Goal: Check status: Check status

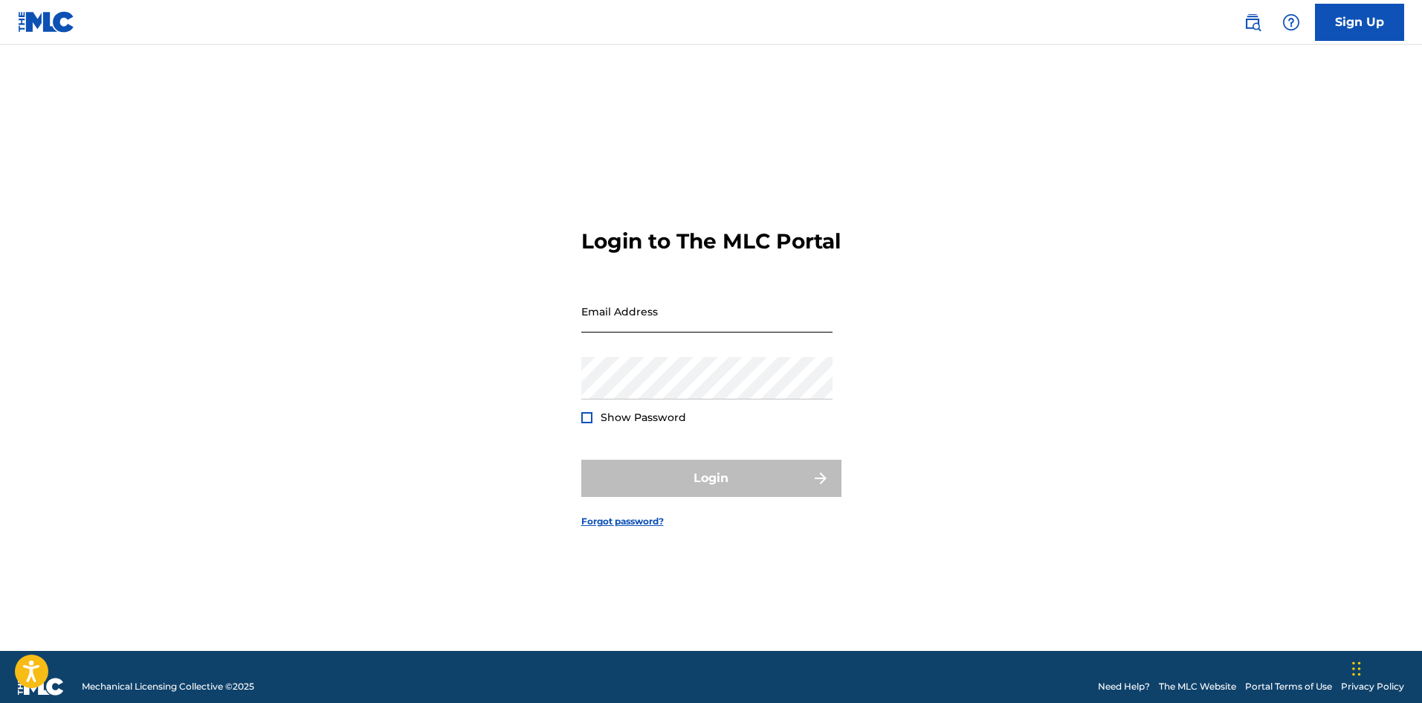
click at [620, 318] on input "Email Address" at bounding box center [706, 311] width 251 height 42
type input "[EMAIL_ADDRESS][DOMAIN_NAME]"
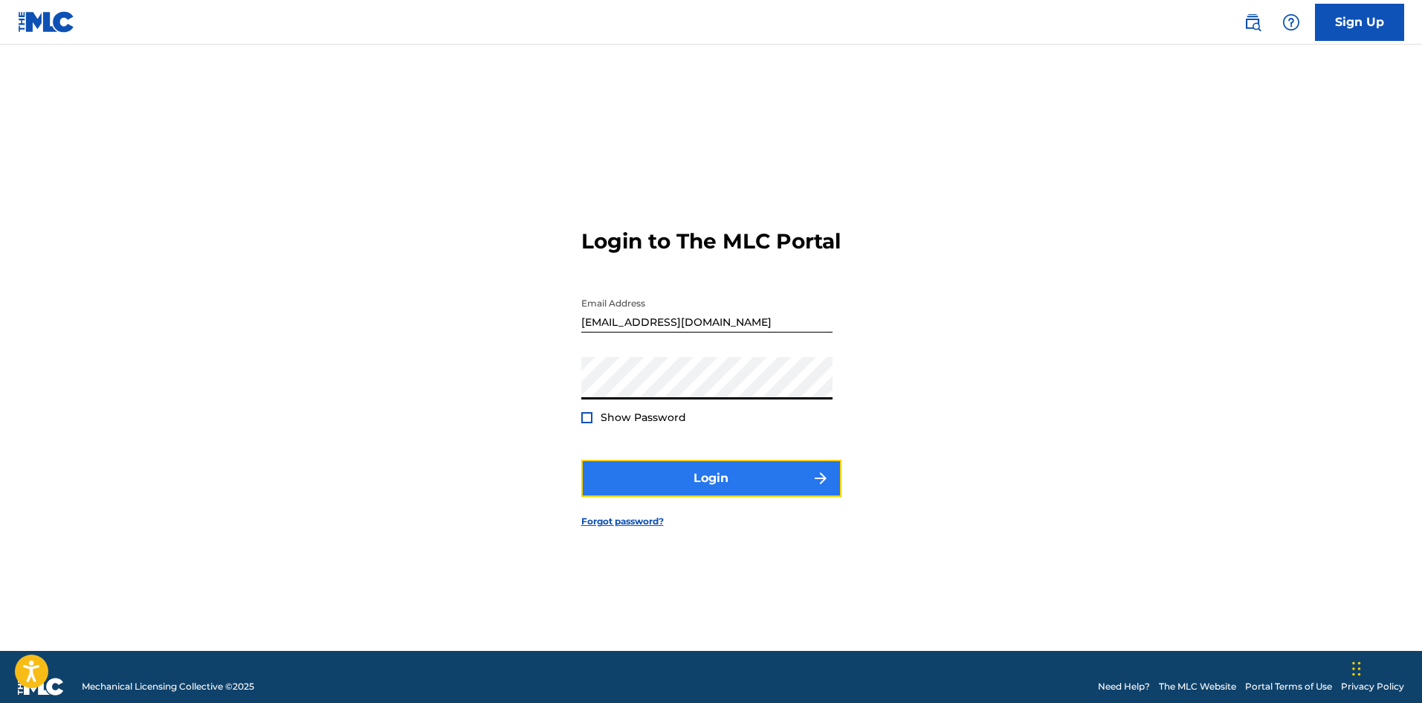
click at [700, 497] on button "Login" at bounding box center [711, 477] width 260 height 37
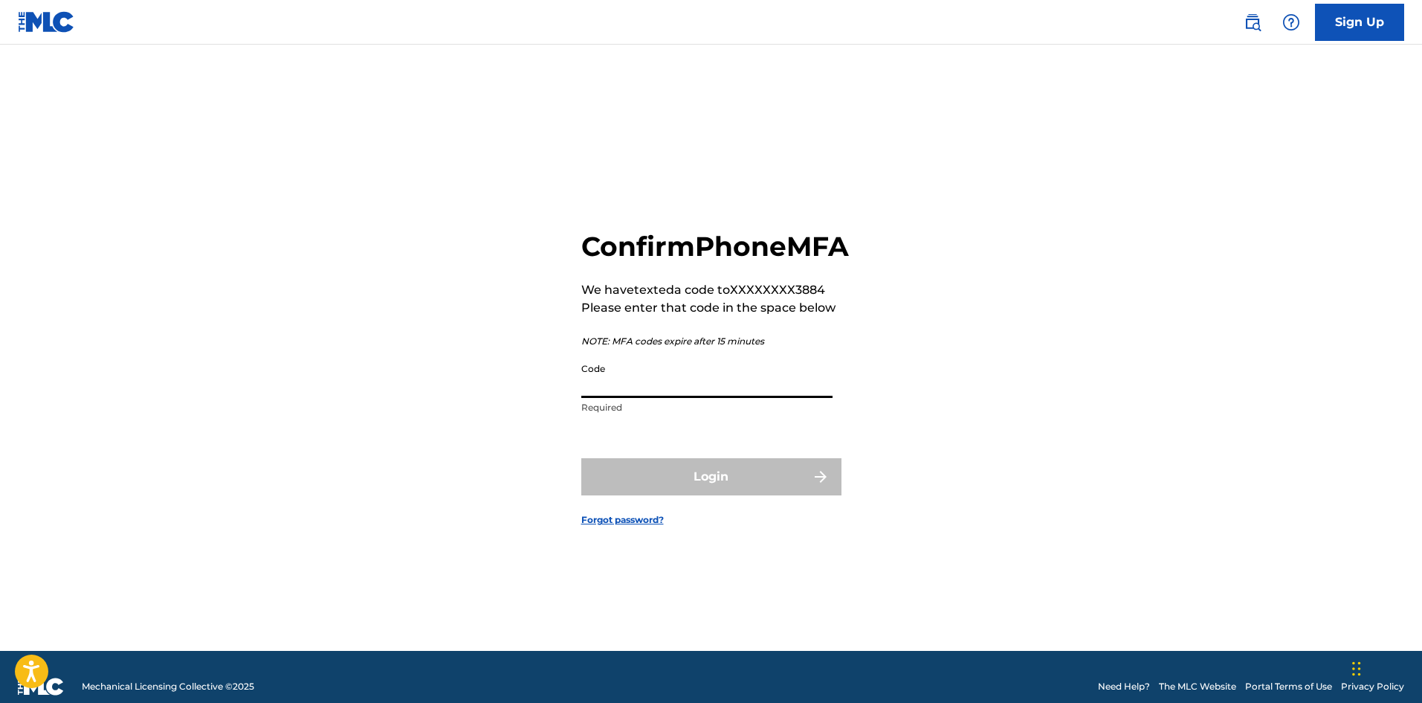
click at [676, 382] on input "Code" at bounding box center [706, 376] width 251 height 42
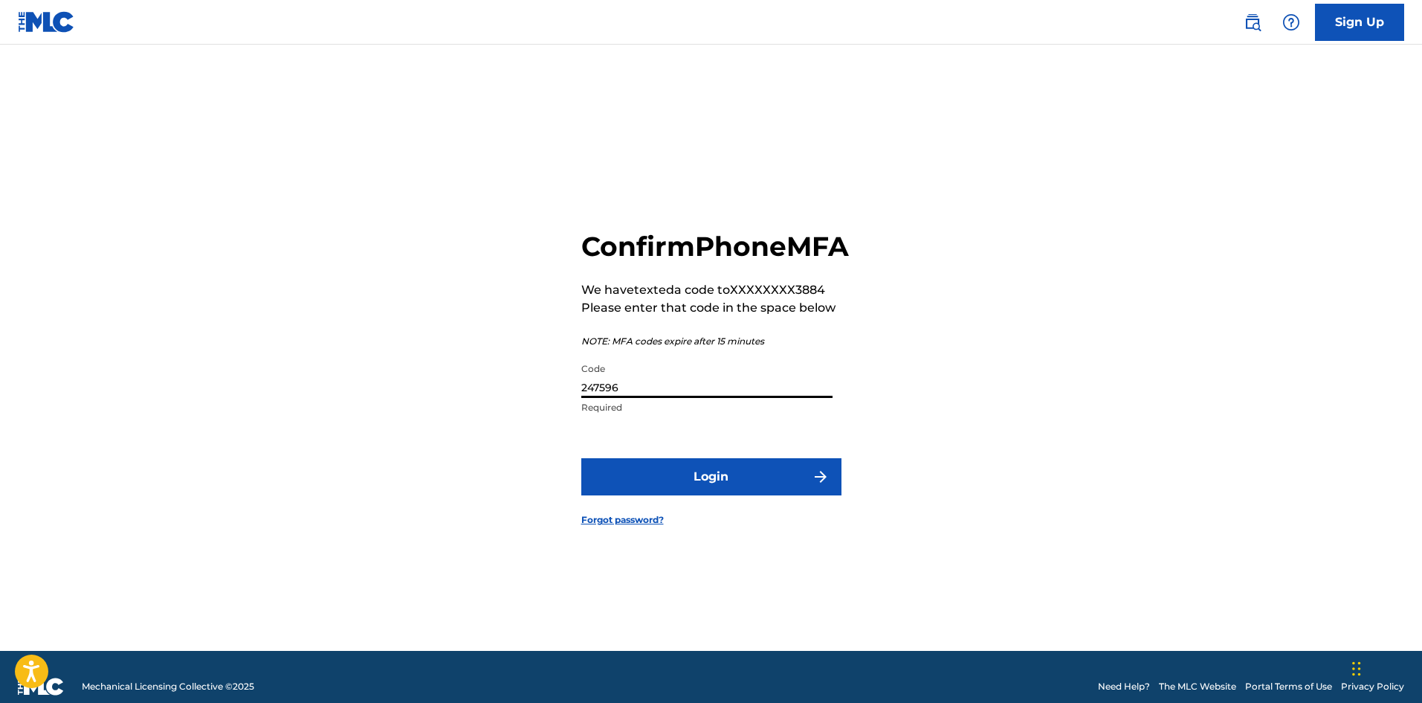
type input "247596"
click at [581, 458] on button "Login" at bounding box center [711, 476] width 260 height 37
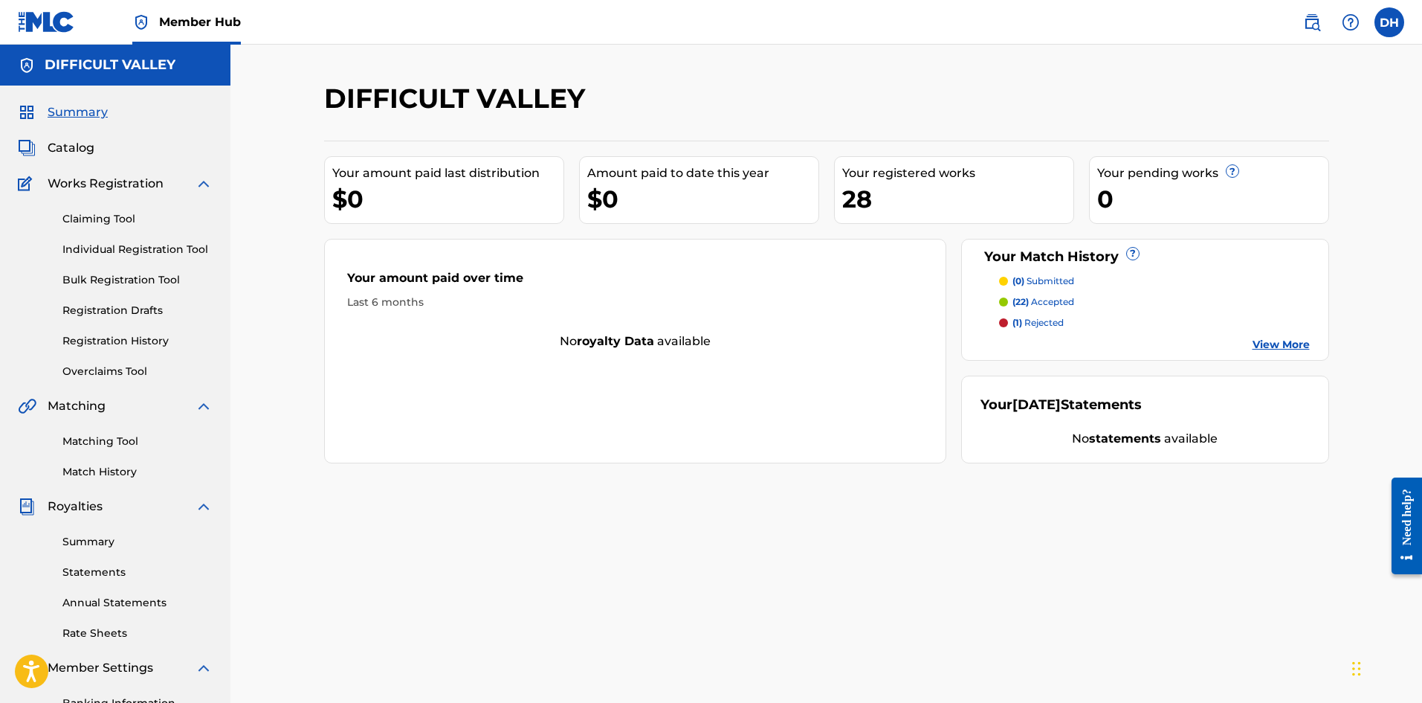
click at [99, 210] on div "Claiming Tool Individual Registration Tool Bulk Registration Tool Registration …" at bounding box center [115, 286] width 195 height 187
click at [94, 340] on link "Registration History" at bounding box center [137, 341] width 150 height 16
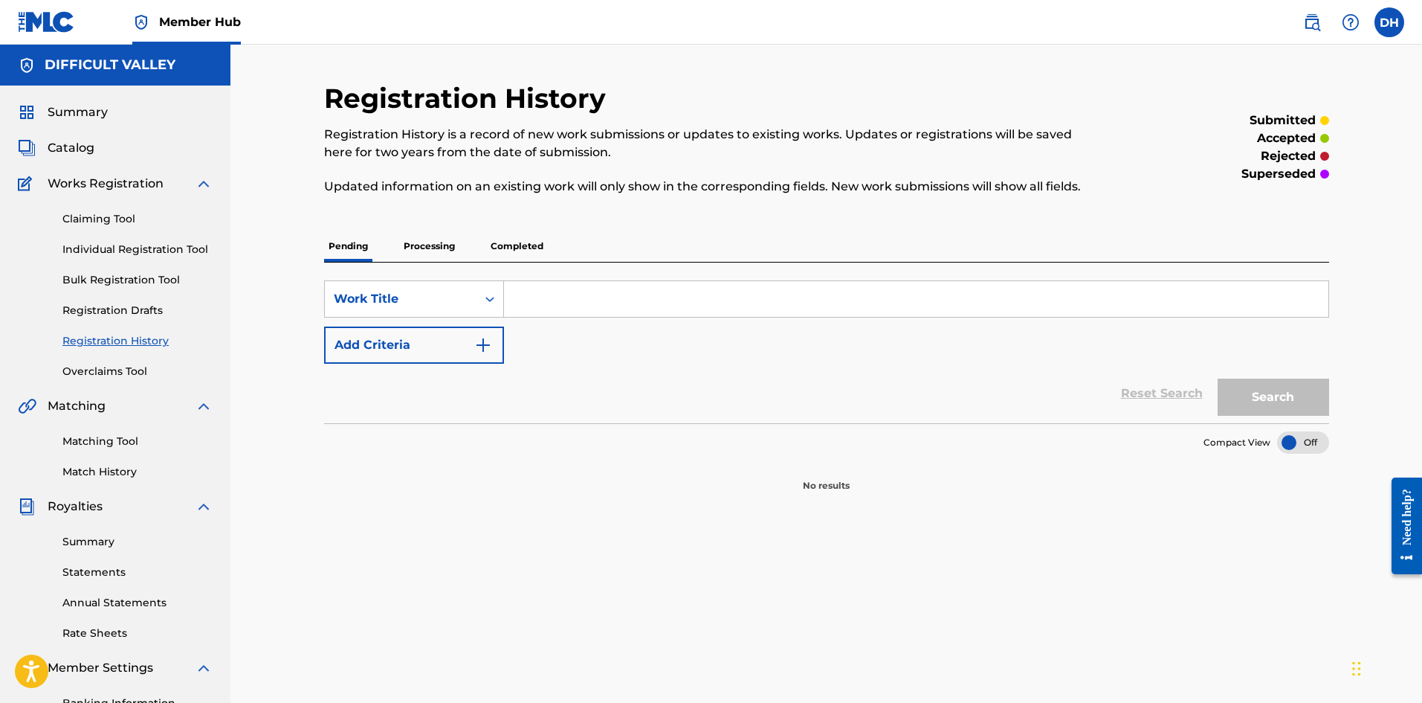
click at [529, 233] on p "Completed" at bounding box center [517, 245] width 62 height 31
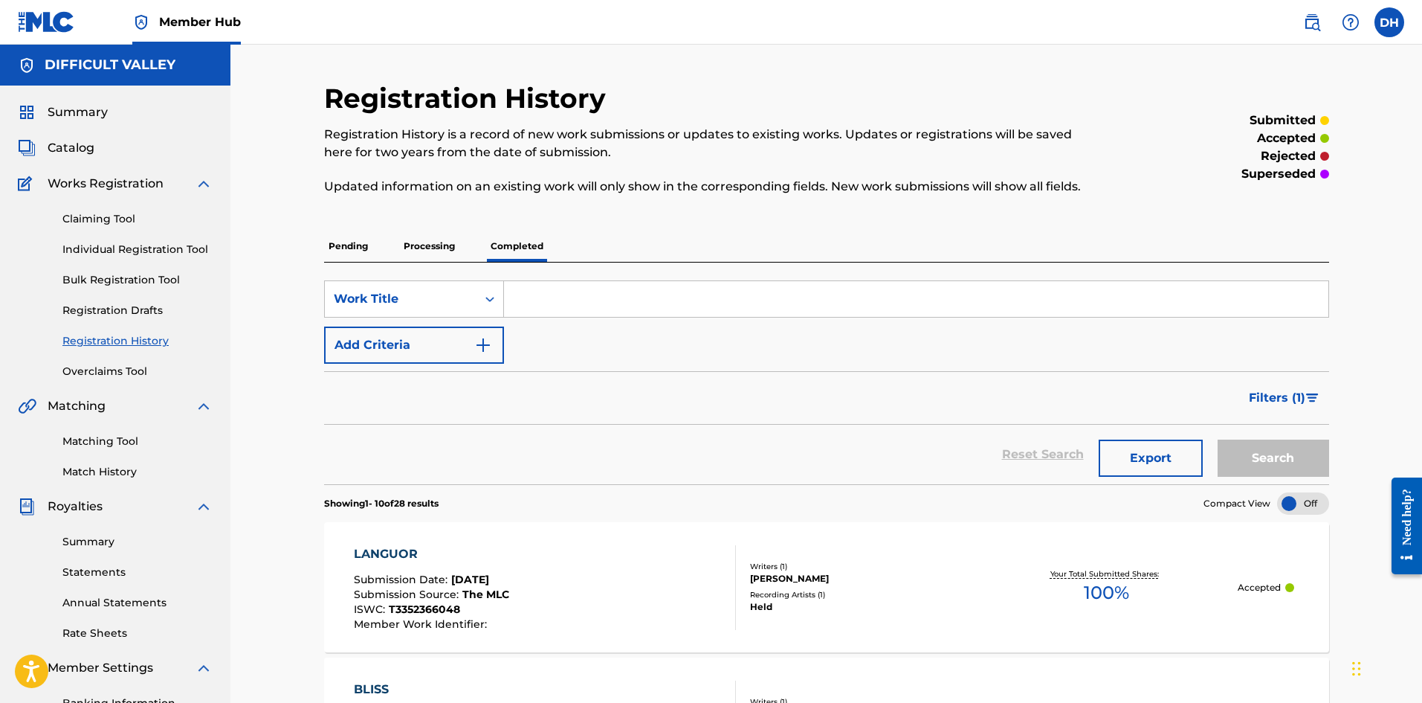
click at [445, 250] on p "Processing" at bounding box center [429, 245] width 60 height 31
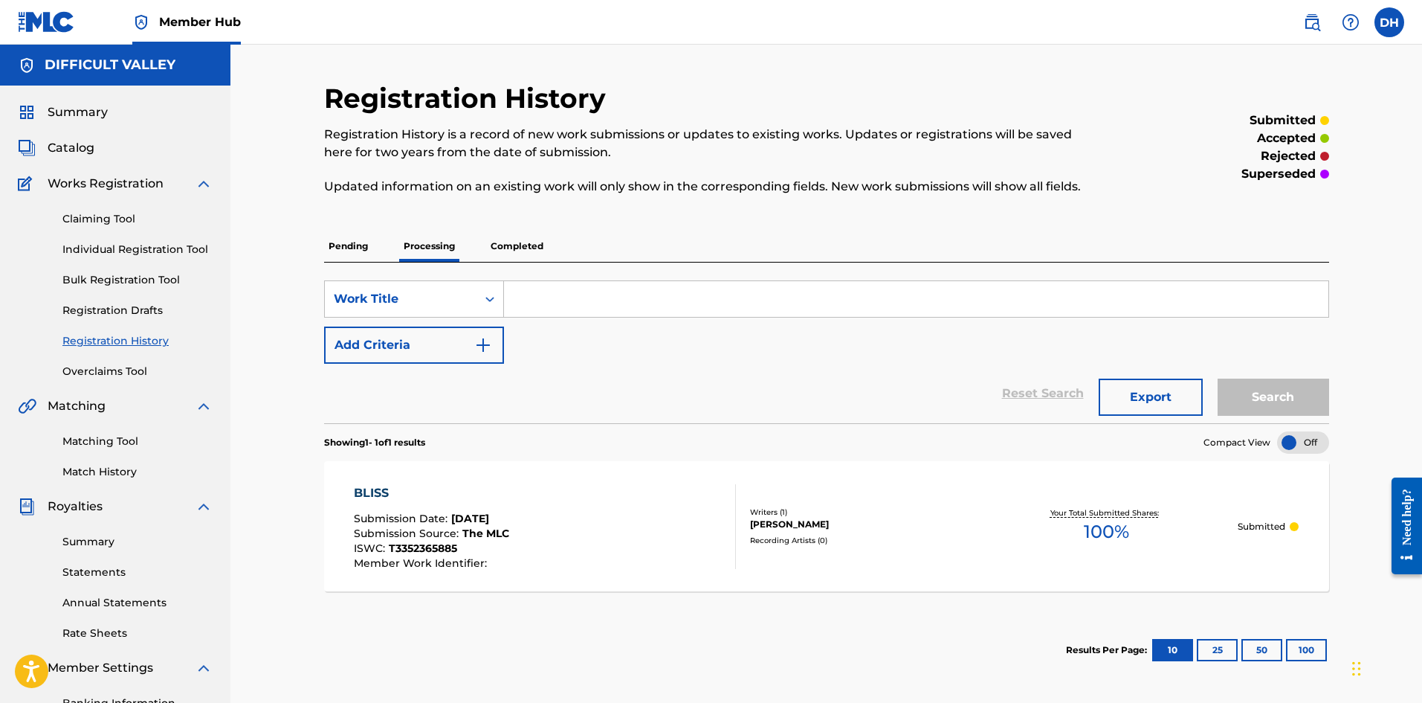
click at [527, 247] on p "Completed" at bounding box center [517, 245] width 62 height 31
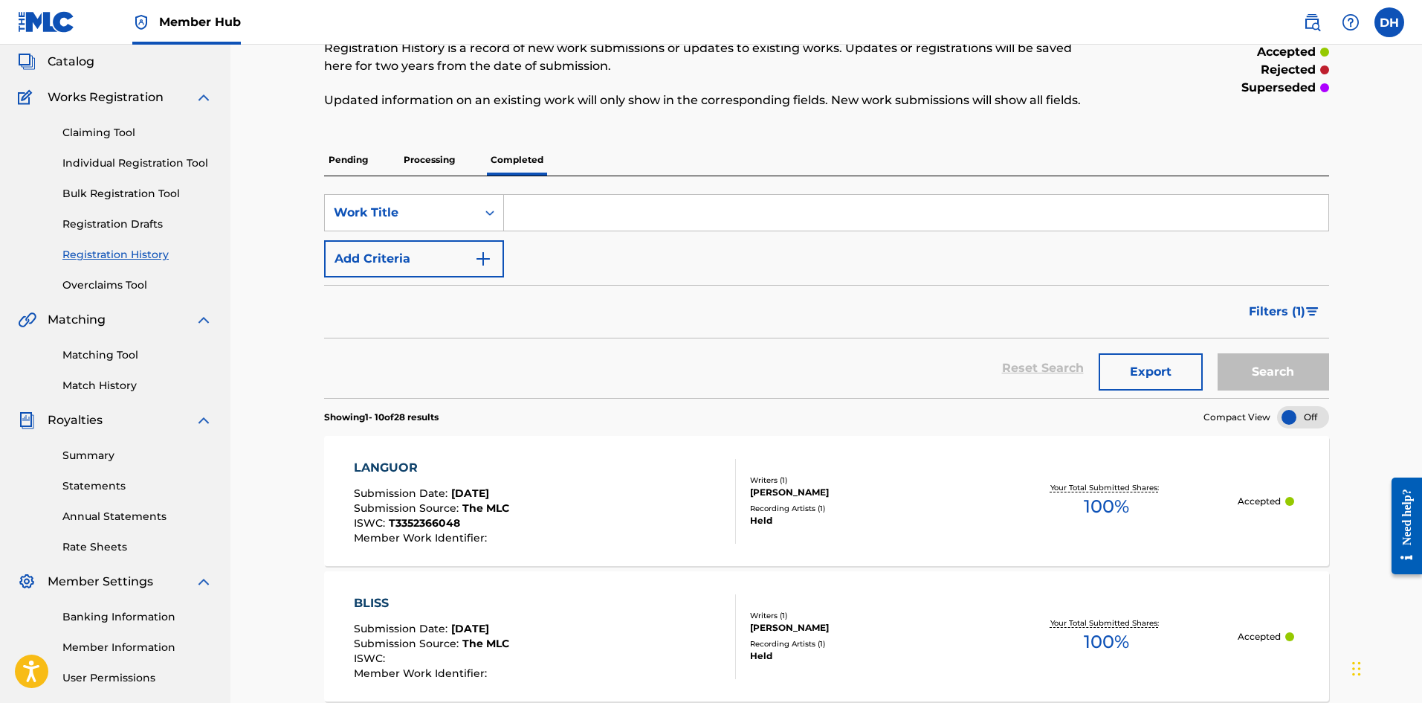
scroll to position [223, 0]
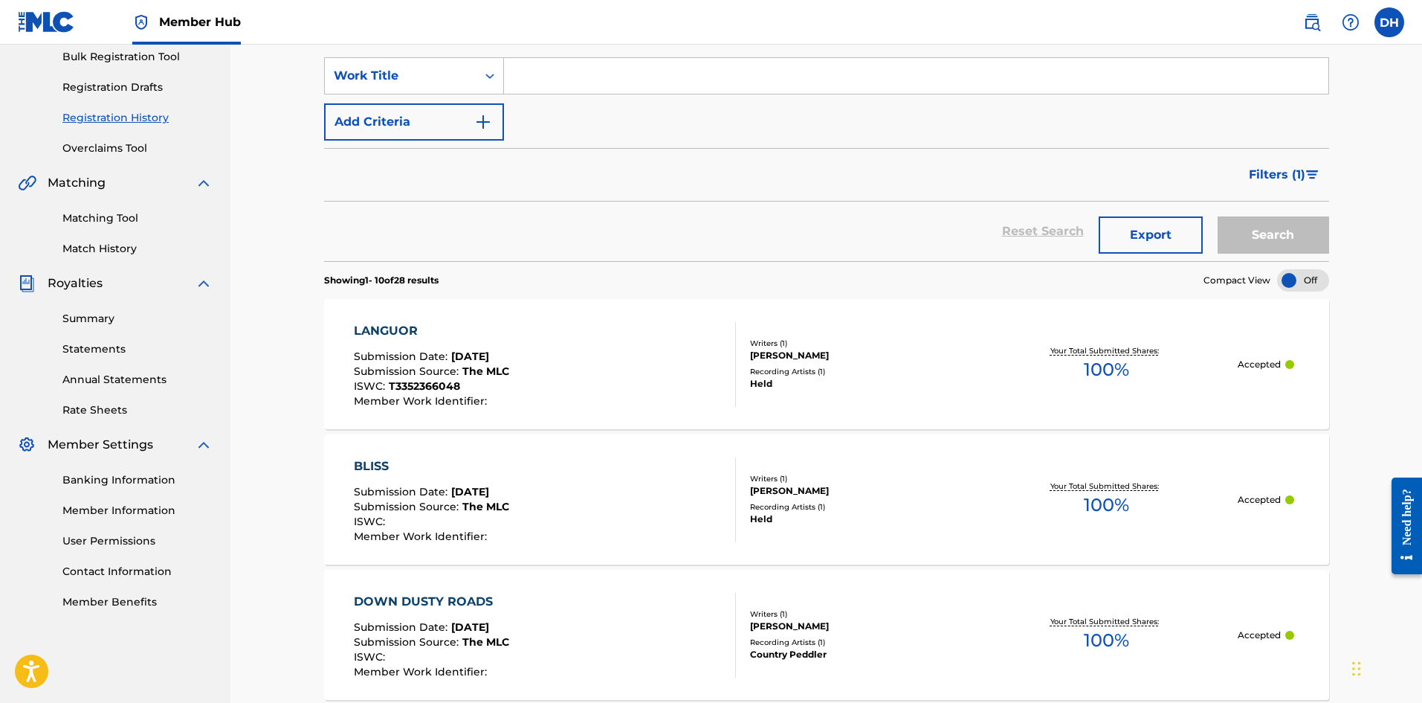
click at [565, 352] on div "LANGUOR Submission Date : [DATE] Submission Source : The MLC ISWC : T3352366048…" at bounding box center [545, 364] width 382 height 85
